Goal: Information Seeking & Learning: Learn about a topic

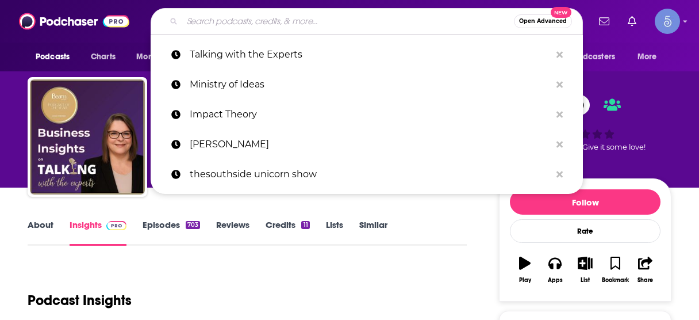
scroll to position [138, 0]
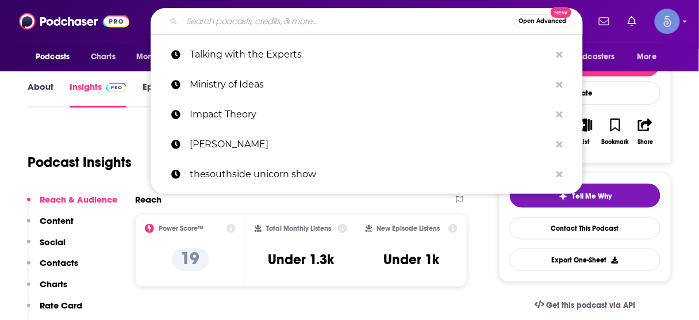
type input "The Staffing RecOps Podcast"
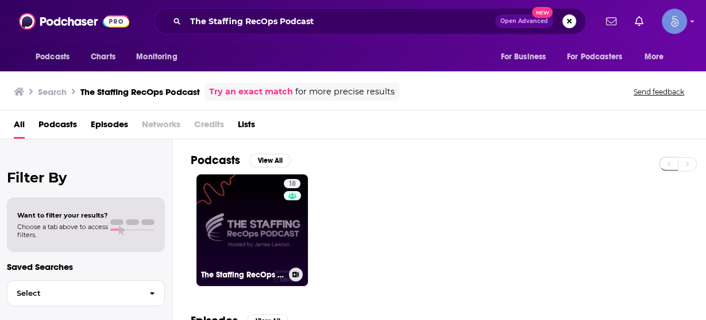
click at [244, 230] on link "18 The Staffing RecOps Podcast" at bounding box center [252, 229] width 111 height 111
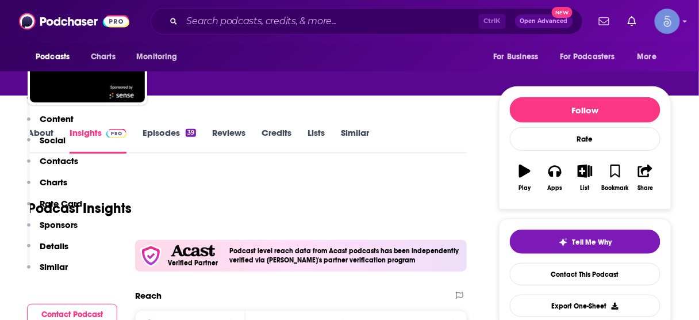
scroll to position [230, 0]
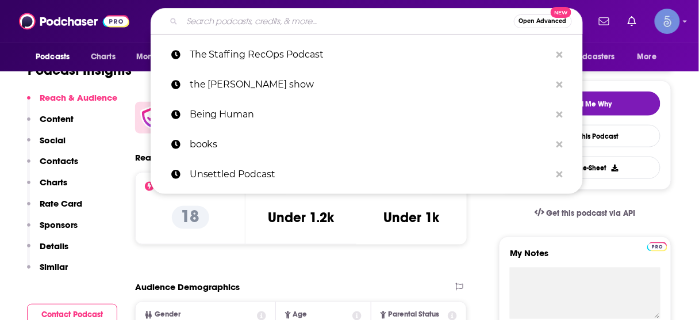
click at [339, 22] on input "Search podcasts, credits, & more..." at bounding box center [348, 21] width 332 height 18
paste input "Your Ultimate Life with [PERSON_NAME]"
type input "Your Ultimate Life with [PERSON_NAME]"
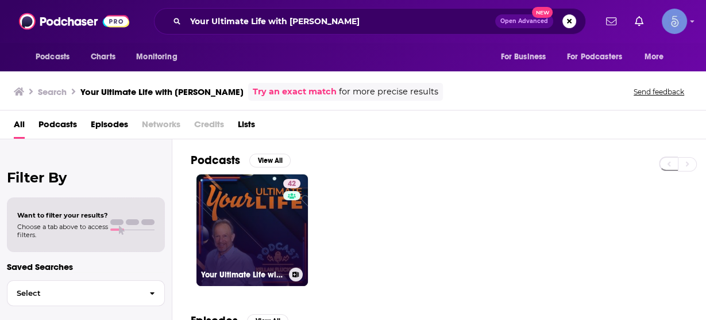
click at [278, 213] on link "42 Your Ultimate Life with [PERSON_NAME]" at bounding box center [252, 229] width 111 height 111
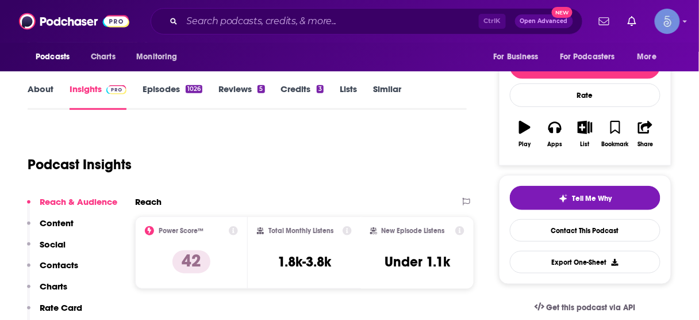
scroll to position [138, 0]
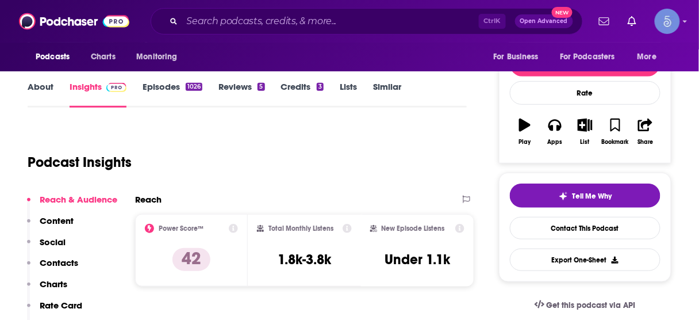
click at [74, 260] on p "Contacts" at bounding box center [59, 262] width 39 height 11
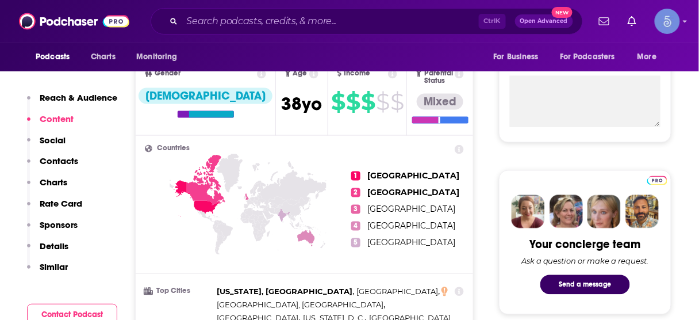
scroll to position [294, 0]
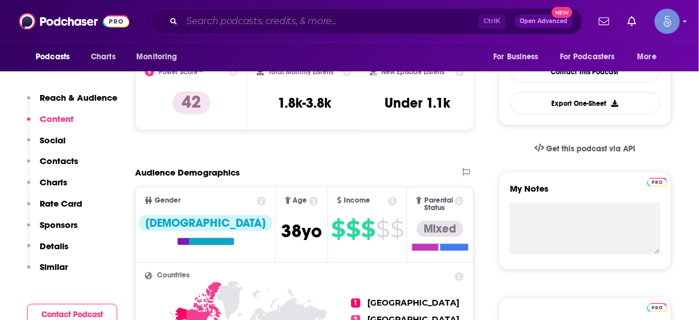
click at [356, 19] on input "Search podcasts, credits, & more..." at bounding box center [330, 21] width 297 height 18
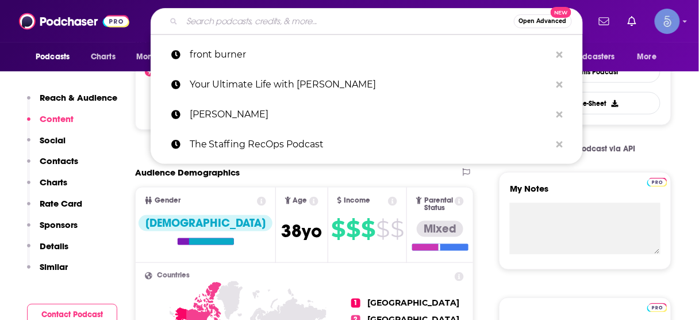
paste input "An Evolving Man Podcast"
type input "An Evolving Man Podcast"
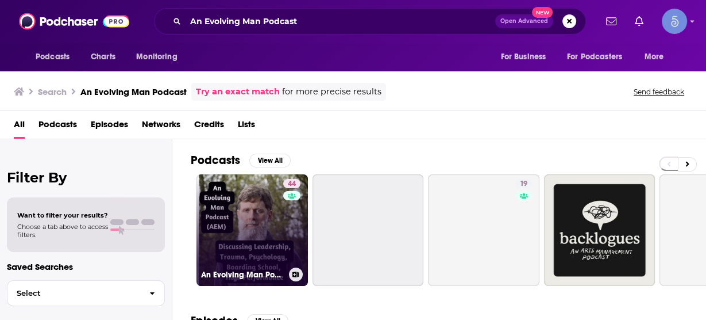
click at [260, 211] on link "44 An Evolving Man Podcast" at bounding box center [252, 229] width 111 height 111
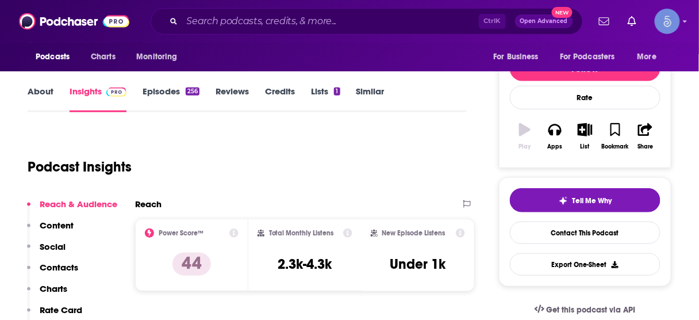
scroll to position [138, 0]
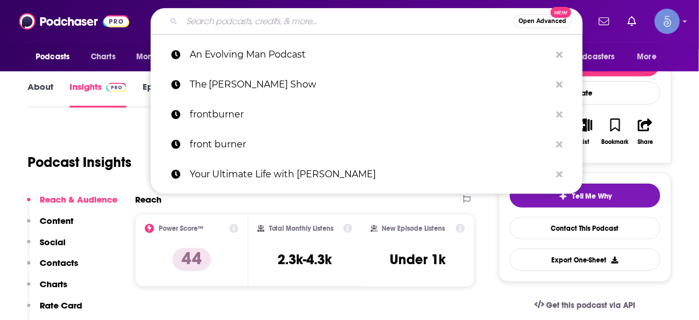
click at [361, 21] on input "Search podcasts, credits, & more..." at bounding box center [348, 21] width 332 height 18
paste input "Why Isn't Everyone Doing This? with [PERSON_NAME]"
type input "Why Isn't Everyone Doing This? with [PERSON_NAME]"
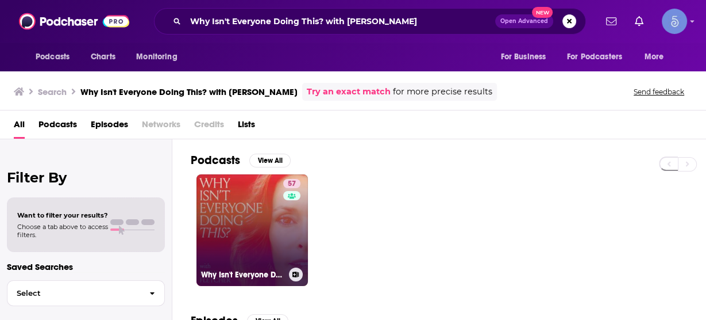
click at [263, 207] on link "57 Why Isn't Everyone Doing This? with [PERSON_NAME]" at bounding box center [252, 229] width 111 height 111
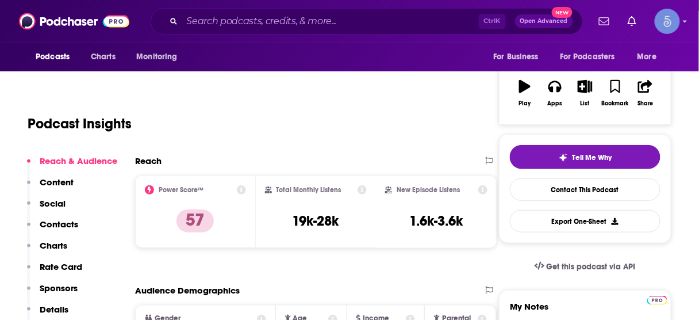
scroll to position [184, 0]
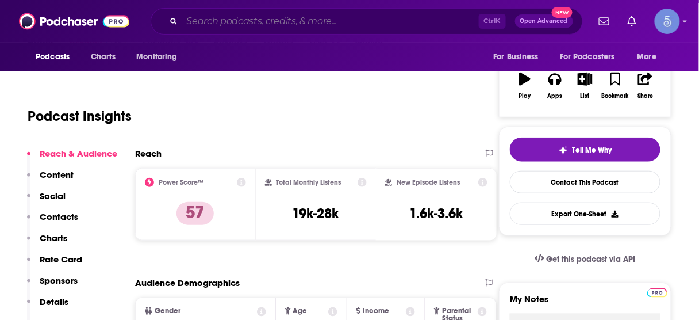
click at [313, 22] on input "Search podcasts, credits, & more..." at bounding box center [330, 21] width 297 height 18
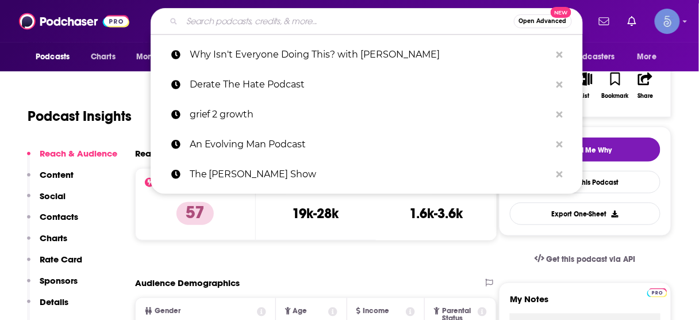
paste input "EvolutionFM"
type input "EvolutionFM"
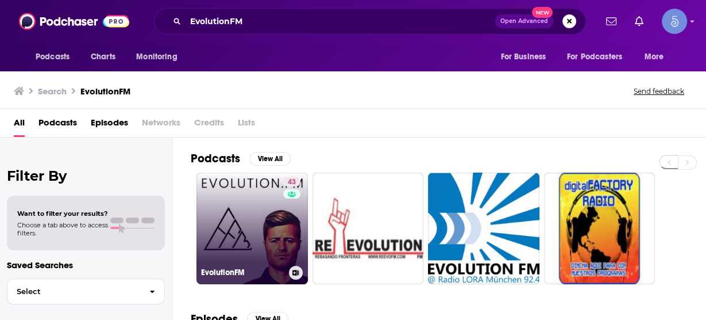
click at [257, 206] on link "43 EvolutionFM" at bounding box center [252, 227] width 111 height 111
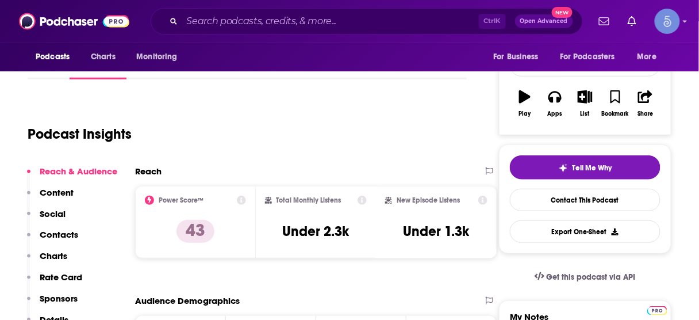
scroll to position [138, 0]
